Goal: Information Seeking & Learning: Check status

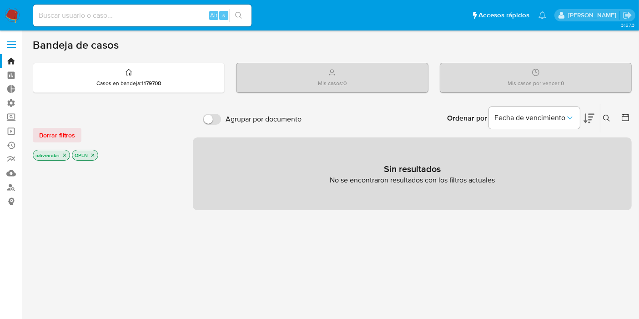
click at [95, 96] on div "Bandeja de casos Casos en bandeja : 1179708 Mis casos : 0 Mis casos por vencer …" at bounding box center [332, 276] width 599 height 477
click at [102, 89] on div "Casos en bandeja : 1179708" at bounding box center [128, 77] width 191 height 29
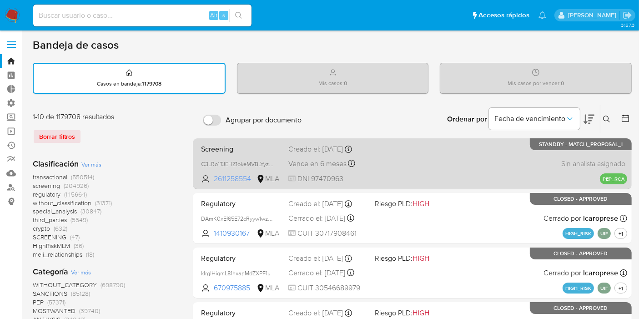
click at [243, 178] on span "2611258554" at bounding box center [234, 179] width 41 height 10
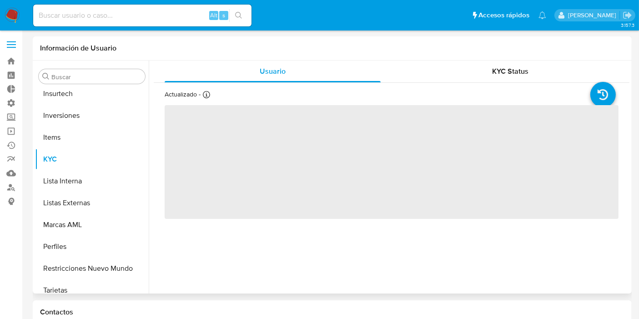
scroll to position [406, 0]
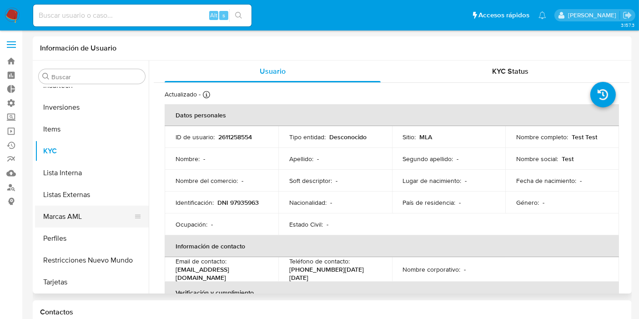
select select "10"
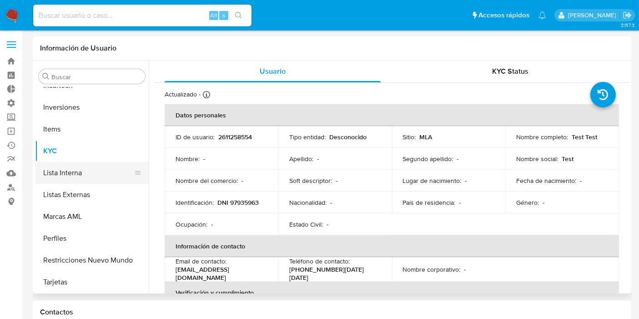
click at [86, 176] on button "Lista Interna" at bounding box center [88, 173] width 106 height 22
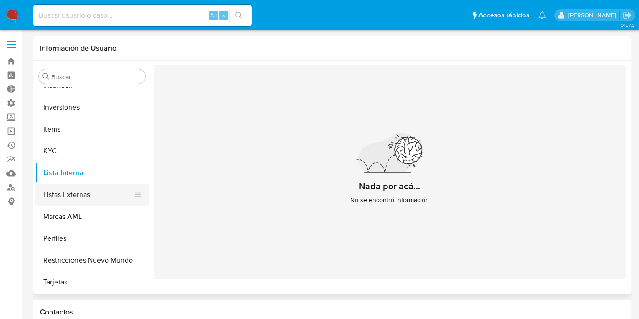
click at [97, 195] on button "Listas Externas" at bounding box center [88, 195] width 106 height 22
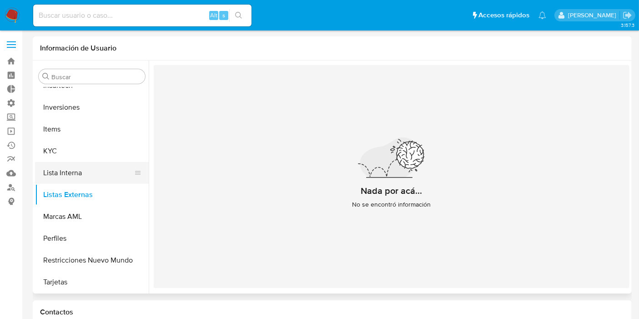
click at [91, 168] on button "Lista Interna" at bounding box center [88, 173] width 106 height 22
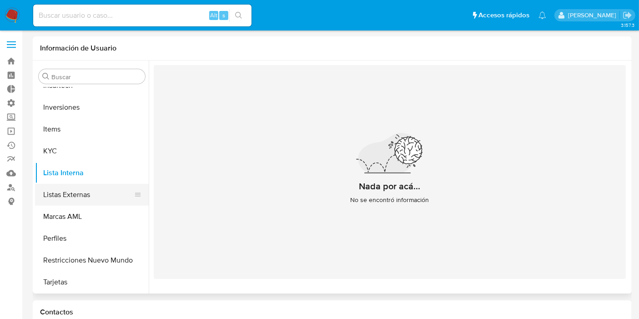
click at [88, 189] on button "Listas Externas" at bounding box center [88, 195] width 106 height 22
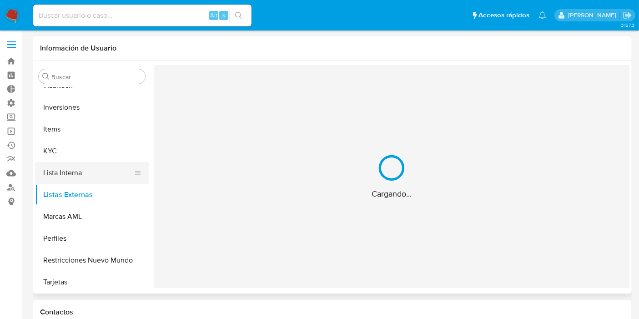
click at [98, 166] on button "Lista Interna" at bounding box center [88, 173] width 106 height 22
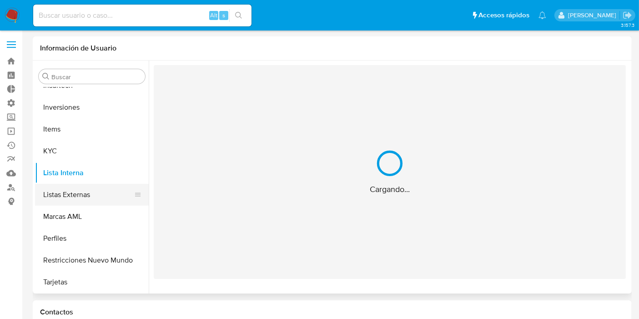
drag, startPoint x: 97, startPoint y: 196, endPoint x: 99, endPoint y: 186, distance: 9.7
click at [97, 194] on button "Listas Externas" at bounding box center [88, 195] width 106 height 22
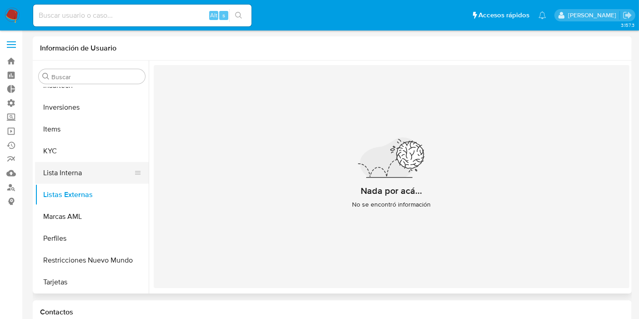
click at [103, 172] on button "Lista Interna" at bounding box center [88, 173] width 106 height 22
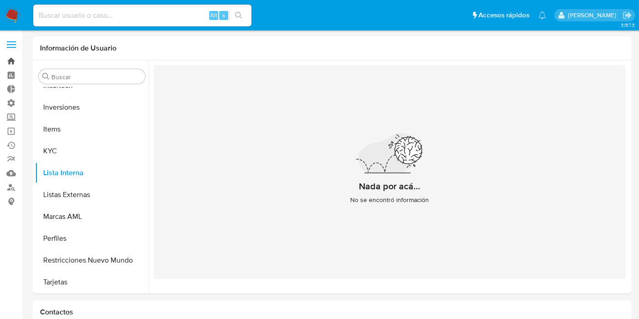
click at [11, 61] on link "Bandeja" at bounding box center [54, 61] width 108 height 14
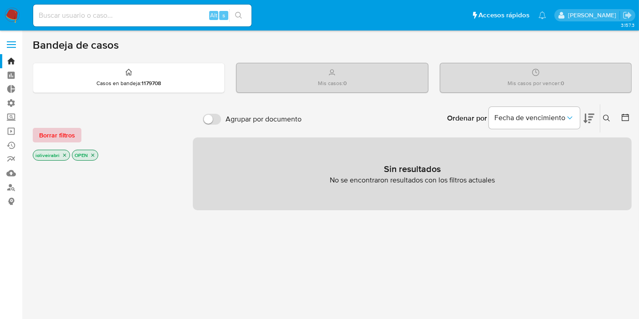
click at [57, 137] on span "Borrar filtros" at bounding box center [57, 135] width 36 height 13
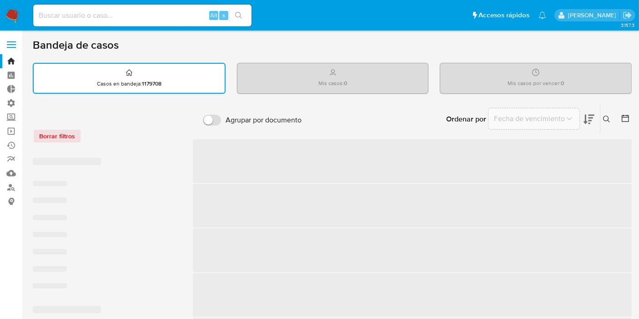
click at [99, 86] on p "Casos en bandeja : 1179708" at bounding box center [129, 83] width 65 height 7
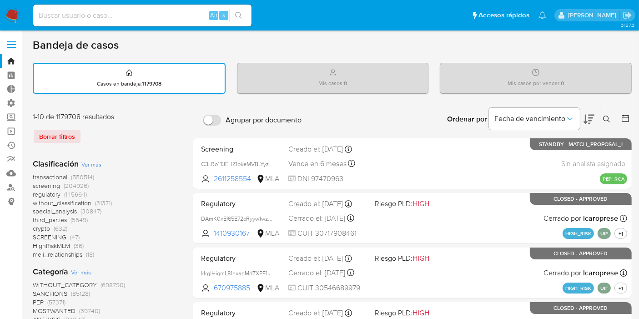
click at [59, 185] on span "screening" at bounding box center [46, 185] width 27 height 9
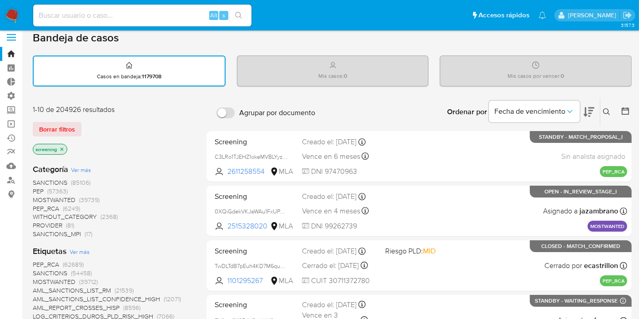
scroll to position [101, 0]
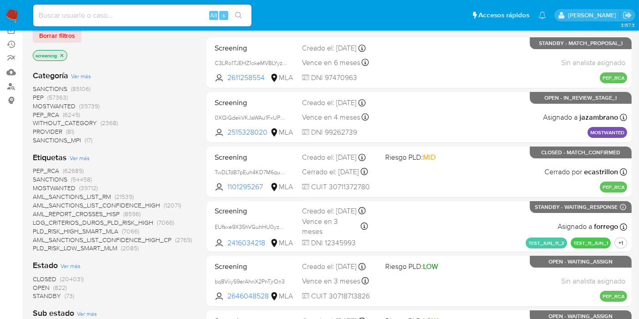
click at [69, 89] on span "SANCTIONS (85106)" at bounding box center [62, 89] width 58 height 9
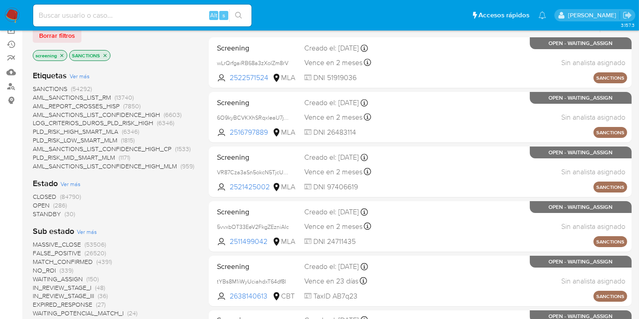
scroll to position [152, 0]
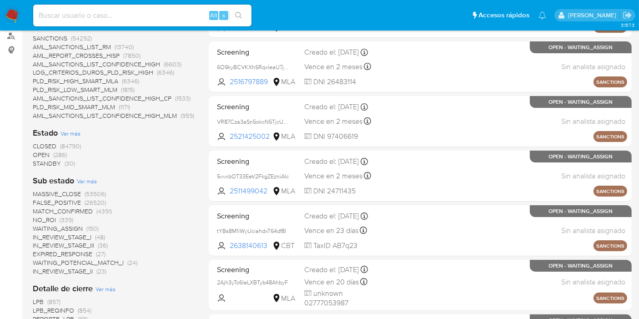
click at [56, 145] on span "CLOSED" at bounding box center [45, 146] width 24 height 9
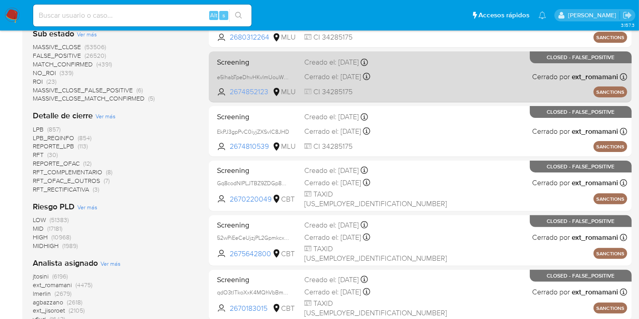
scroll to position [202, 0]
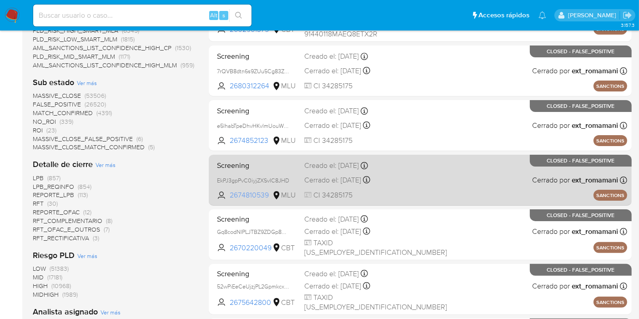
click at [246, 198] on span "2674810539" at bounding box center [250, 195] width 41 height 10
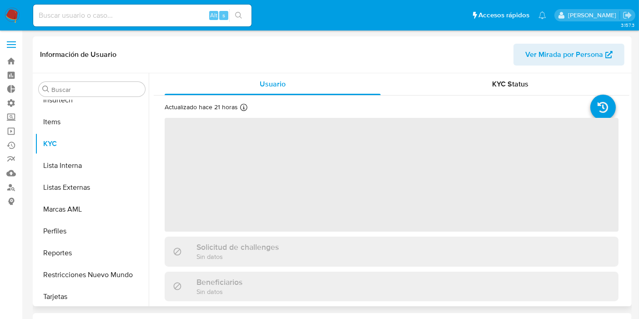
scroll to position [384, 0]
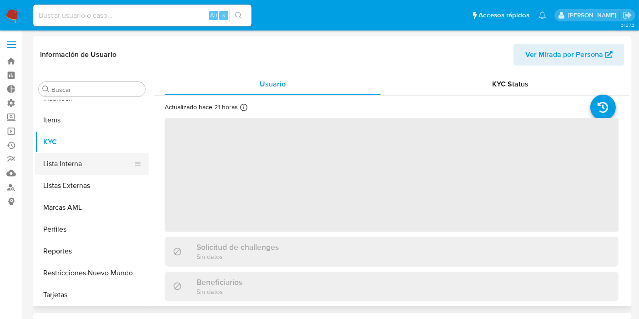
click at [96, 162] on button "Lista Interna" at bounding box center [88, 164] width 106 height 22
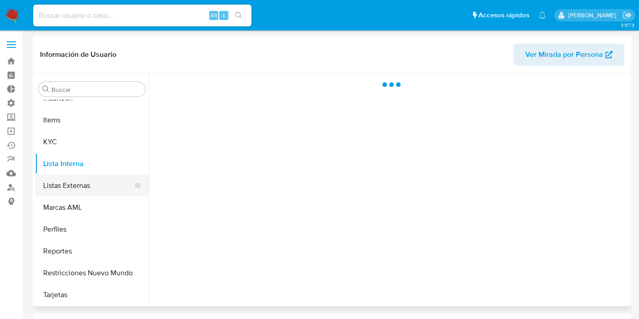
select select "10"
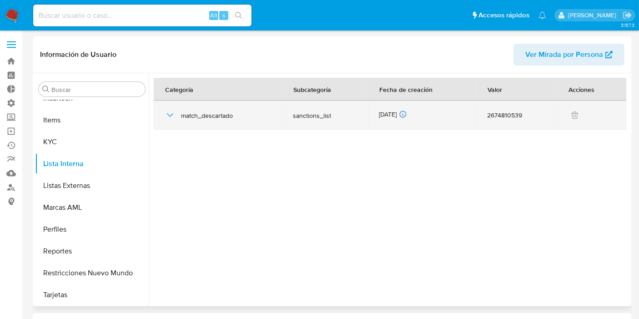
click at [174, 112] on icon "button" at bounding box center [170, 115] width 11 height 11
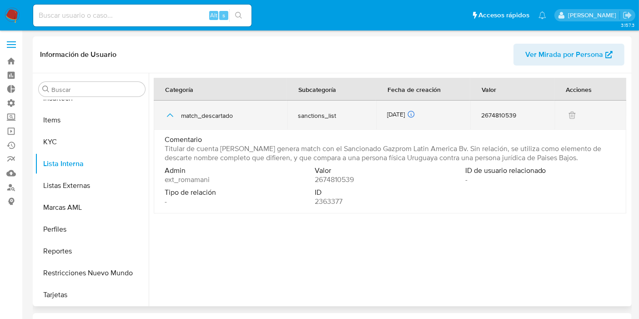
click at [173, 116] on icon "button" at bounding box center [170, 115] width 11 height 11
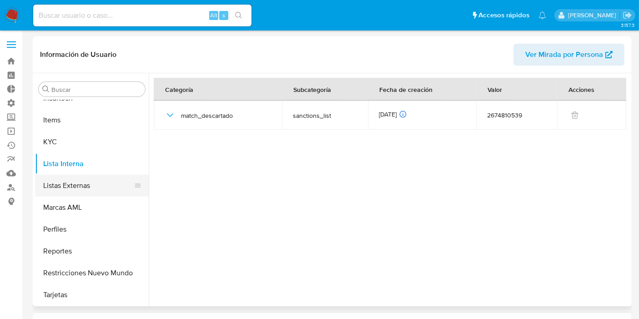
click at [89, 192] on button "Listas Externas" at bounding box center [88, 186] width 106 height 22
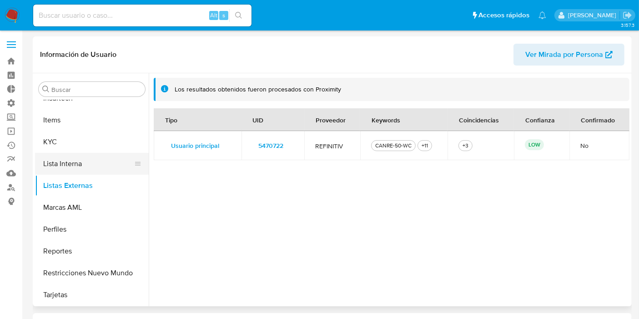
click at [78, 160] on button "Lista Interna" at bounding box center [88, 164] width 106 height 22
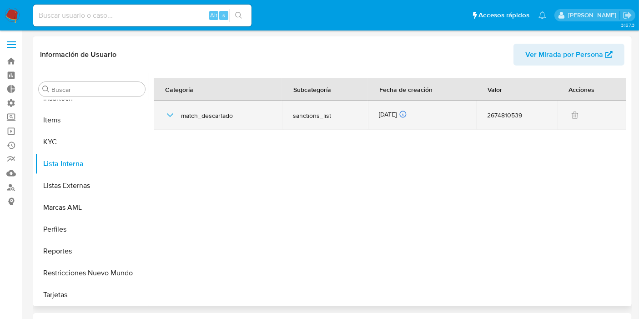
click at [174, 116] on icon "button" at bounding box center [170, 115] width 11 height 11
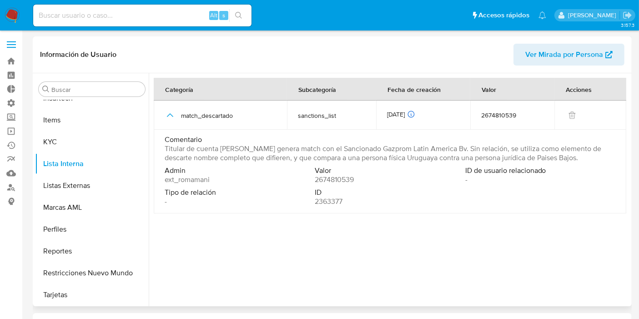
drag, startPoint x: 198, startPoint y: 150, endPoint x: 448, endPoint y: 163, distance: 250.6
click at [448, 162] on span "Titular de cuenta Carolina Machado Braudakis genera match con el Sancionado Gaz…" at bounding box center [389, 153] width 449 height 18
click at [82, 180] on button "Listas Externas" at bounding box center [88, 186] width 106 height 22
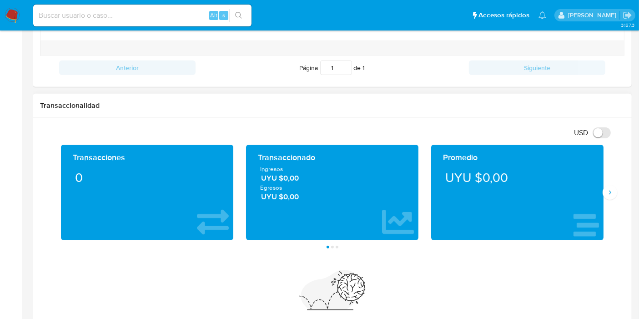
scroll to position [607, 0]
